Goal: Find specific page/section: Find specific page/section

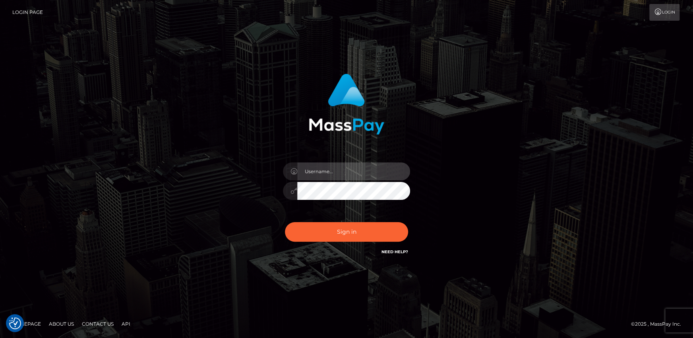
click at [343, 175] on input "text" at bounding box center [353, 171] width 113 height 18
type input "[PERSON_NAME].wowcan"
click at [285, 222] on button "Sign in" at bounding box center [346, 231] width 123 height 19
click at [347, 176] on input "text" at bounding box center [353, 171] width 113 height 18
type input "[PERSON_NAME].wowcan"
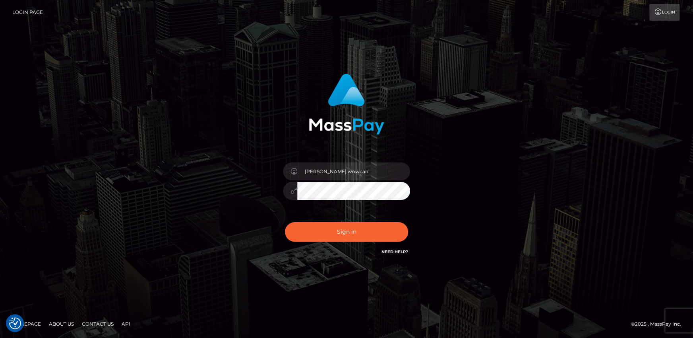
click at [285, 222] on button "Sign in" at bounding box center [346, 231] width 123 height 19
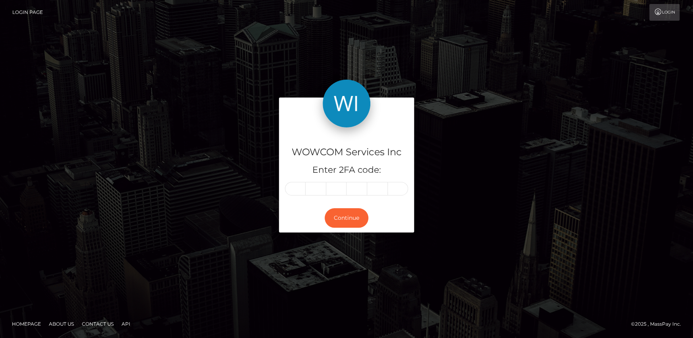
click at [298, 185] on input "text" at bounding box center [295, 189] width 21 height 14
type input "8"
type input "3"
type input "9"
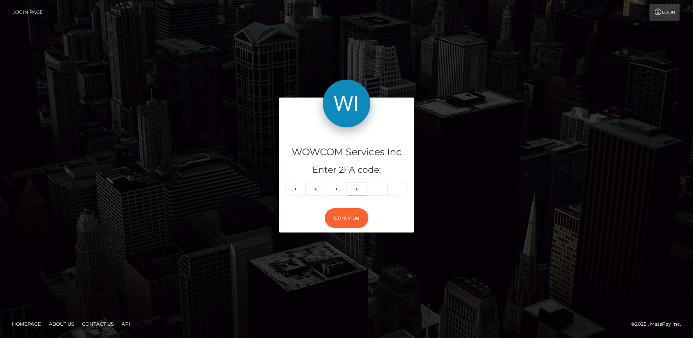
type input "6"
type input "0"
type input "4"
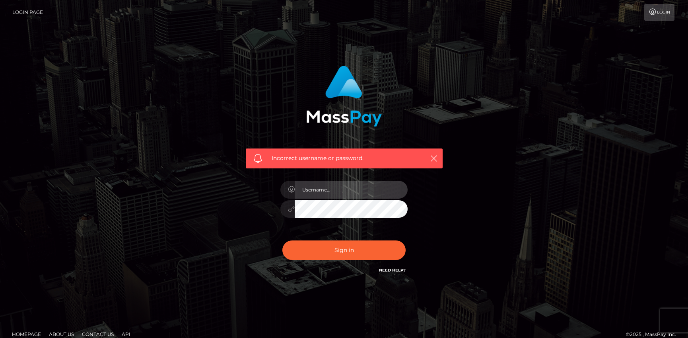
click at [345, 190] on input "text" at bounding box center [351, 189] width 113 height 18
type input "andy.wowcan"
click at [282, 240] on button "Sign in" at bounding box center [343, 249] width 123 height 19
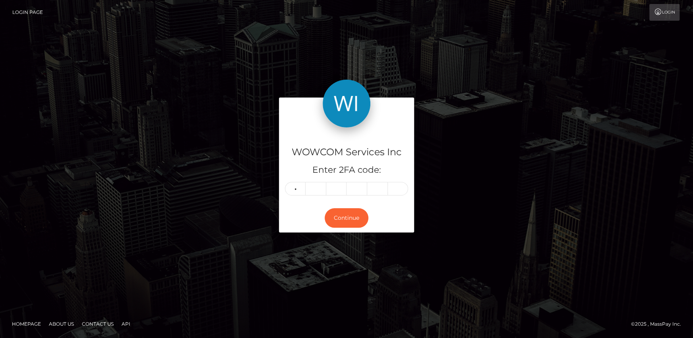
type input "5"
type input "2"
type input "5"
type input "6"
type input "0"
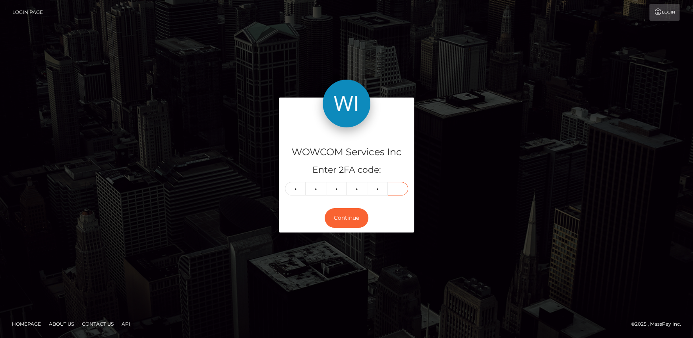
type input "4"
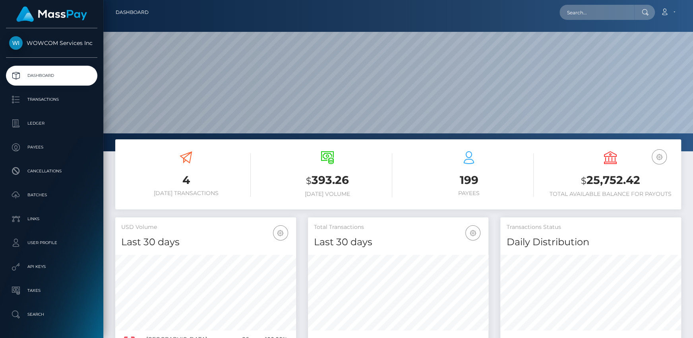
scroll to position [141, 180]
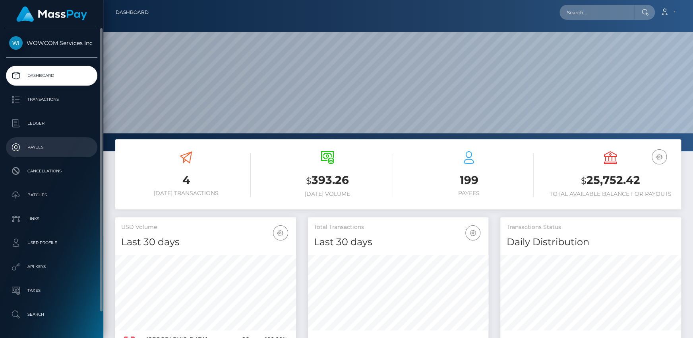
click at [39, 148] on p "Payees" at bounding box center [51, 147] width 85 height 12
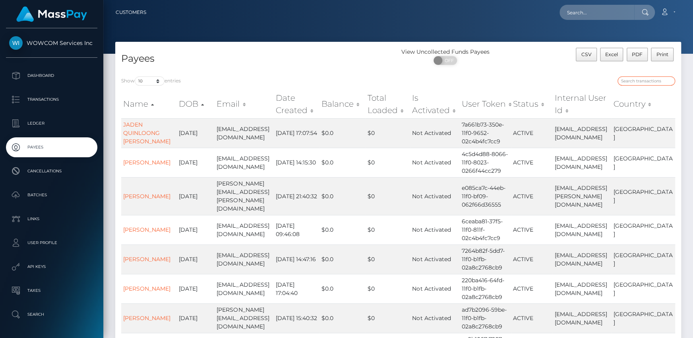
click at [638, 83] on input "search" at bounding box center [647, 80] width 58 height 9
paste input "10224496"
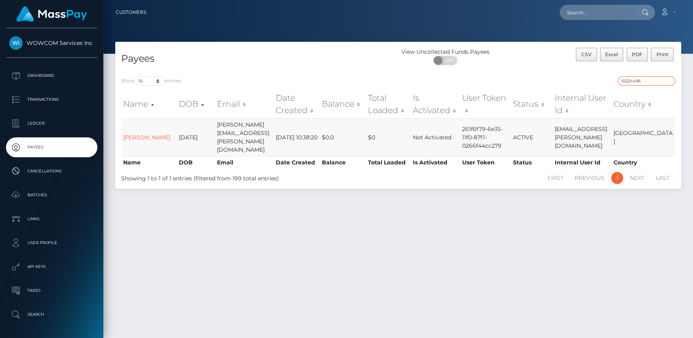
type input "10224496"
click at [340, 132] on td "$0.0" at bounding box center [343, 137] width 46 height 38
drag, startPoint x: 253, startPoint y: 130, endPoint x: 234, endPoint y: 130, distance: 19.1
click at [253, 130] on td "[PERSON_NAME][EMAIL_ADDRESS][PERSON_NAME][DOMAIN_NAME]" at bounding box center [244, 137] width 59 height 38
click at [573, 139] on td "10224496danny.z.chiem@gmail.com" at bounding box center [582, 137] width 59 height 38
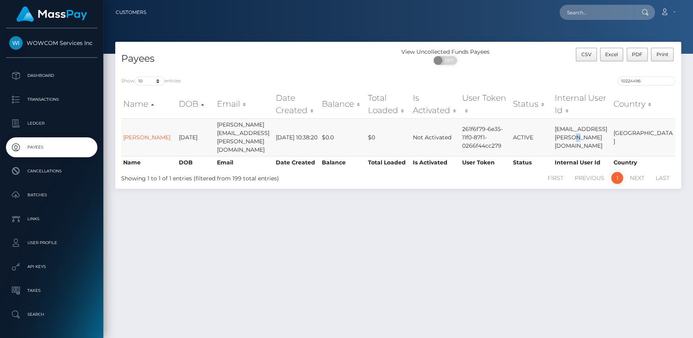
click at [573, 139] on td "10224496danny.z.chiem@gmail.com" at bounding box center [582, 137] width 59 height 38
click at [508, 130] on td "261f6f79-6e35-11f0-87f1-0266f44cc279" at bounding box center [485, 137] width 50 height 38
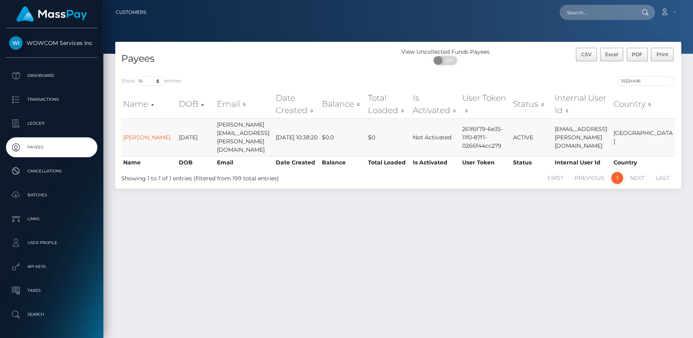
click at [436, 131] on td "Not Activated" at bounding box center [435, 137] width 49 height 38
click at [423, 136] on td "Not Activated" at bounding box center [435, 137] width 49 height 38
click at [379, 129] on td "$0" at bounding box center [388, 137] width 45 height 38
click at [138, 134] on link "Danny Chiem" at bounding box center [146, 137] width 47 height 7
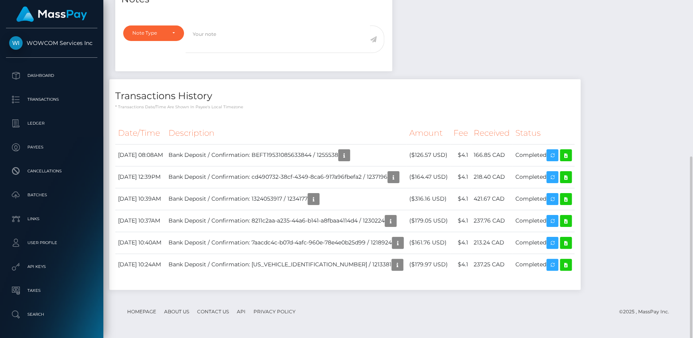
scroll to position [95, 180]
